Goal: Task Accomplishment & Management: Manage account settings

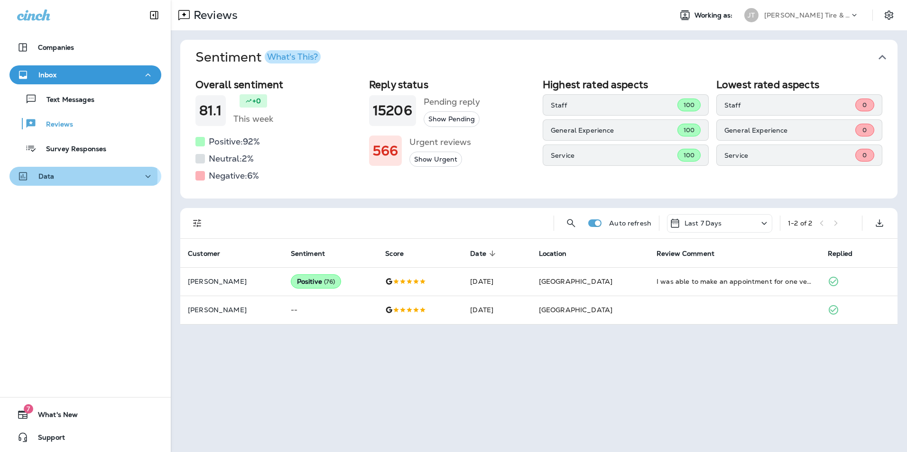
click at [65, 177] on div "Data" at bounding box center [85, 177] width 137 height 12
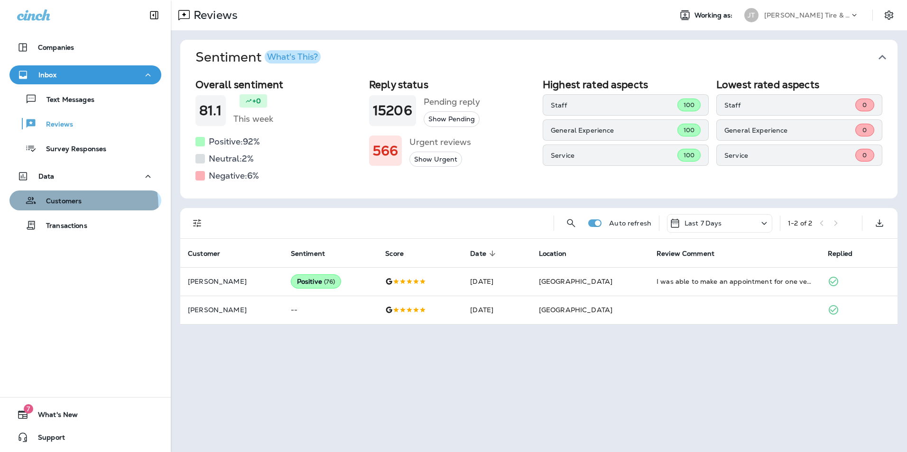
click at [67, 207] on div "Customers" at bounding box center [47, 201] width 68 height 14
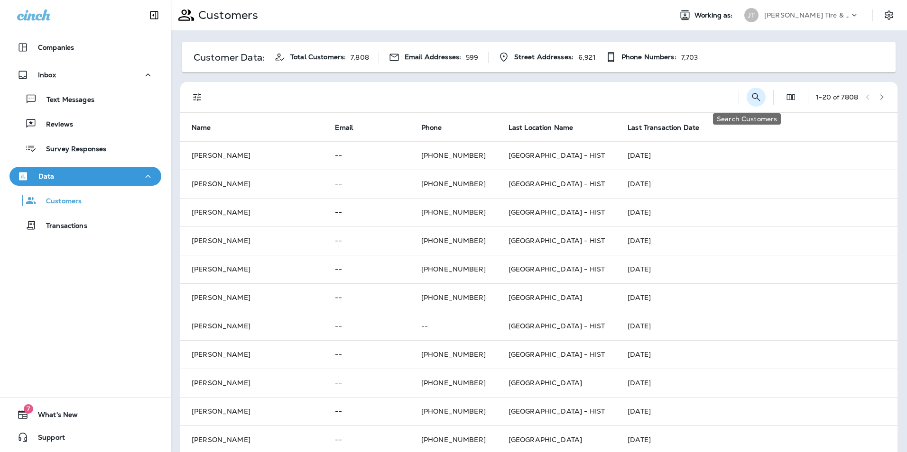
click at [750, 102] on icon "Search Customers" at bounding box center [755, 97] width 11 height 11
click at [657, 97] on input "text" at bounding box center [706, 96] width 99 height 25
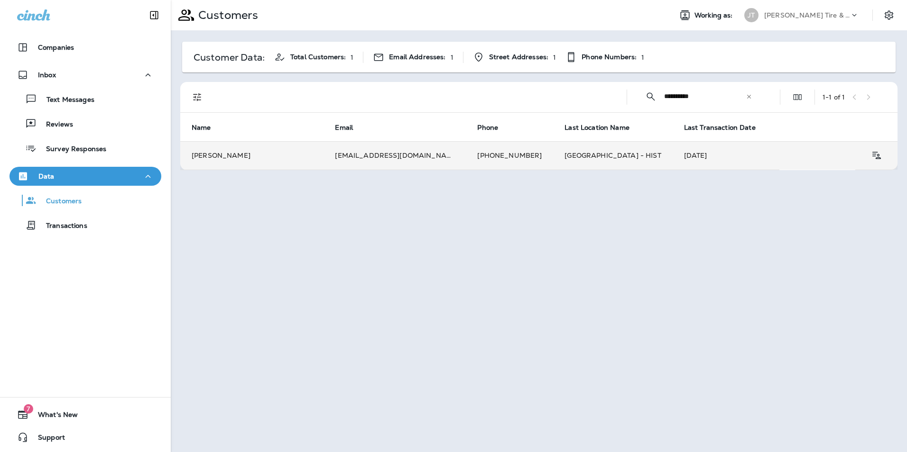
type input "**********"
click at [320, 161] on td "[PERSON_NAME]" at bounding box center [251, 155] width 143 height 28
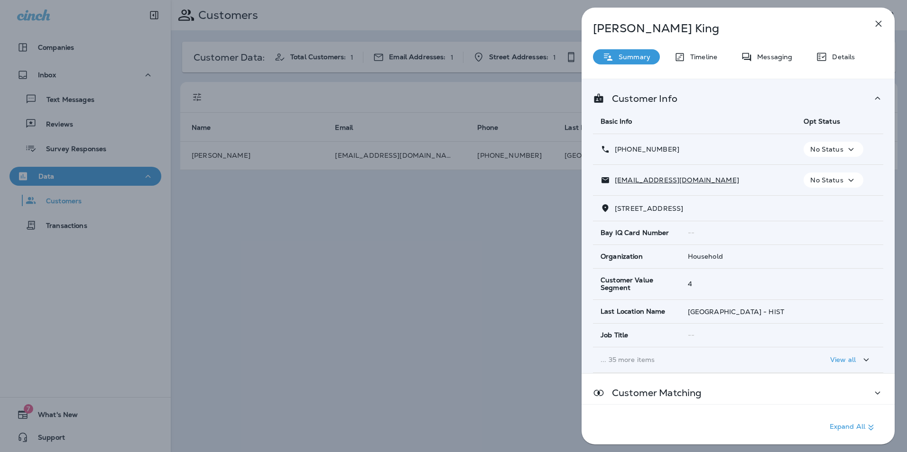
click at [830, 149] on p "No Status" at bounding box center [826, 150] width 33 height 8
click at [827, 173] on p "Opt out" at bounding box center [827, 172] width 26 height 8
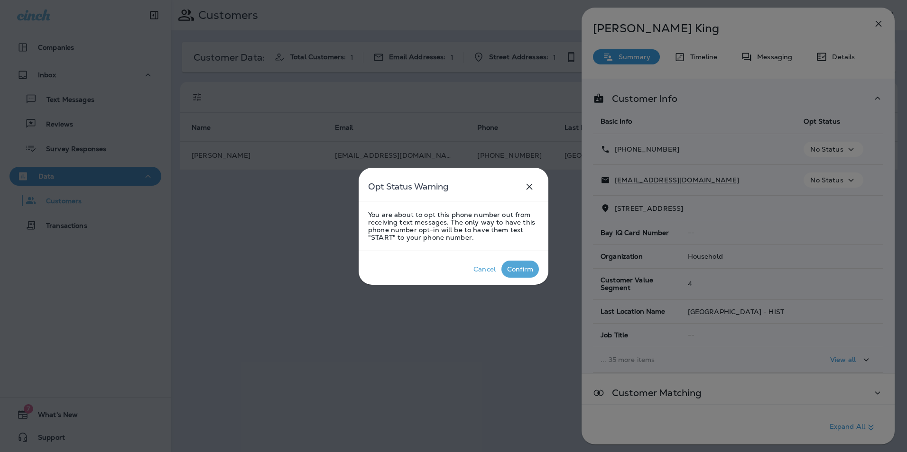
click at [513, 268] on div "Confirm" at bounding box center [520, 270] width 26 height 8
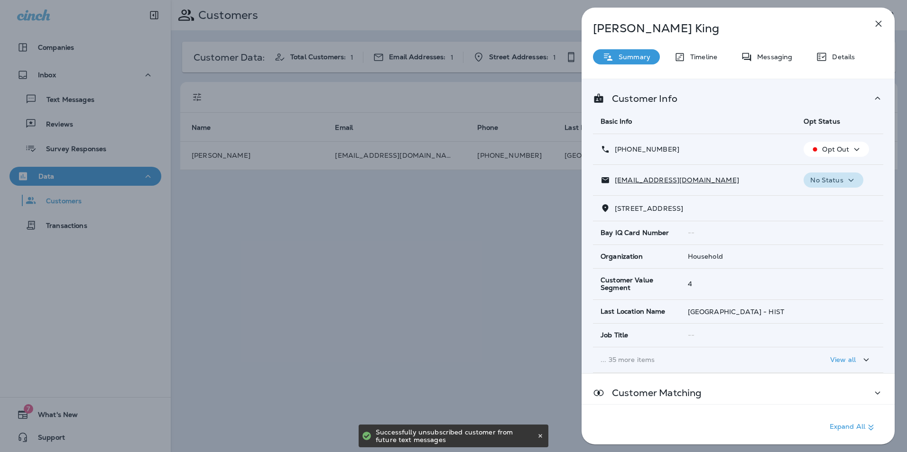
click at [832, 179] on p "No Status" at bounding box center [826, 180] width 33 height 8
click at [834, 206] on p "Unsubscribe" at bounding box center [834, 203] width 41 height 8
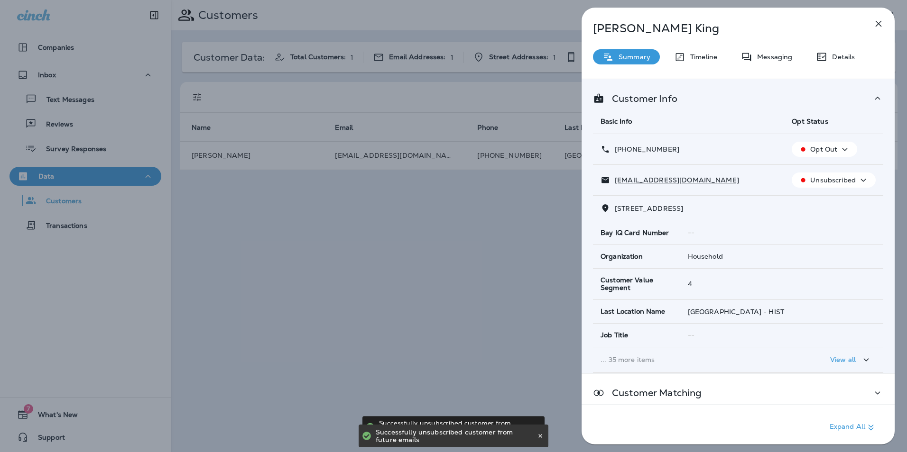
click at [877, 22] on icon "button" at bounding box center [879, 24] width 6 height 6
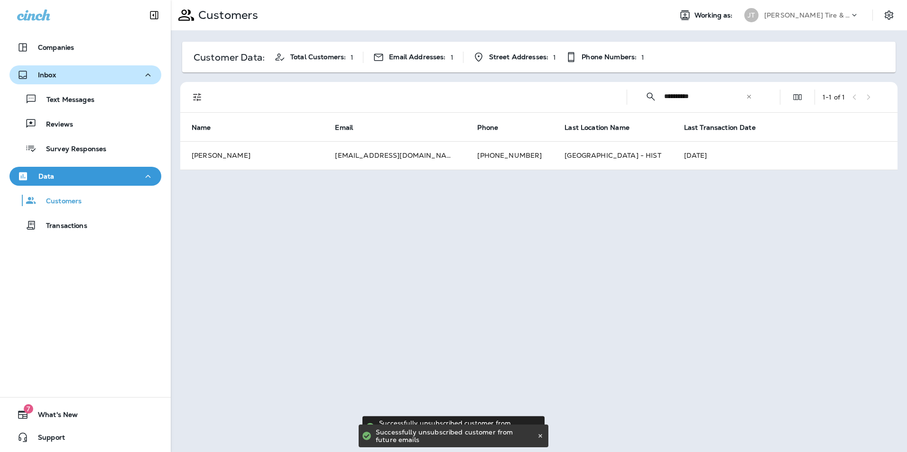
click at [83, 71] on div "Inbox" at bounding box center [85, 75] width 137 height 12
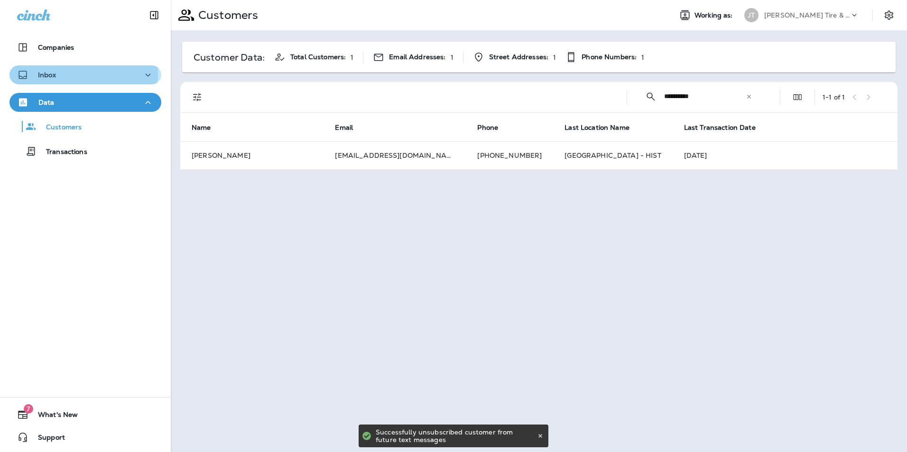
click at [83, 73] on div "Inbox" at bounding box center [85, 75] width 137 height 12
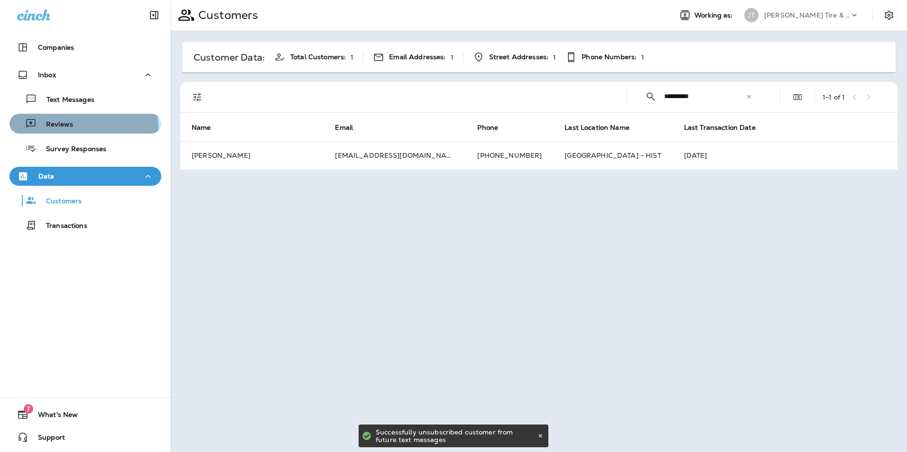
click at [73, 129] on div "Reviews" at bounding box center [85, 124] width 144 height 14
